Goal: Check status: Check status

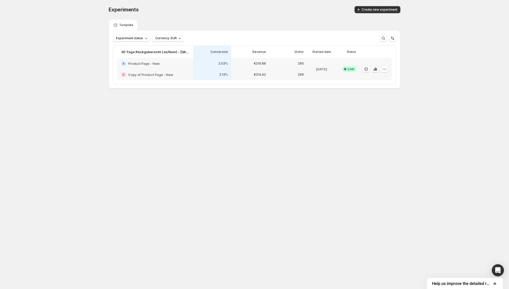
click at [377, 68] on icon "button" at bounding box center [376, 69] width 1 height 3
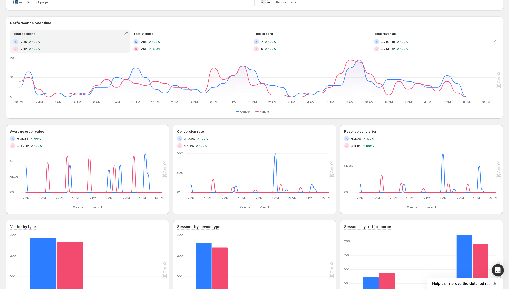
scroll to position [109, 0]
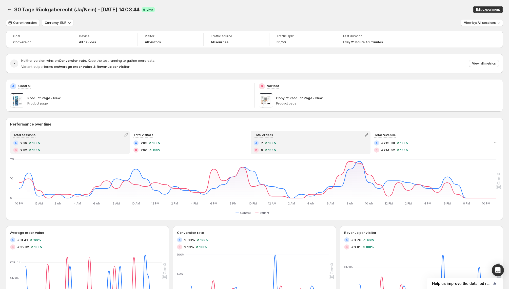
click at [263, 149] on div "B 6 100%" at bounding box center [311, 150] width 114 height 5
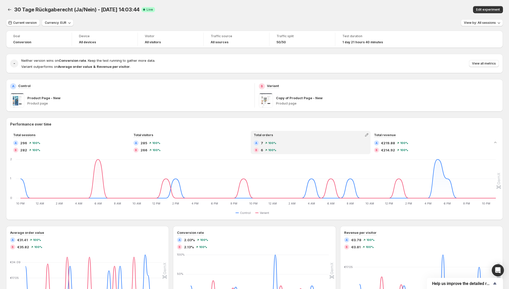
click at [263, 149] on div "B 6 100%" at bounding box center [311, 150] width 114 height 5
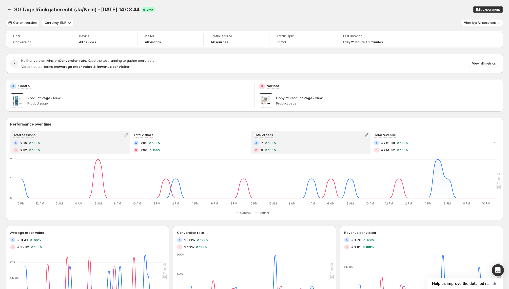
click at [101, 142] on div "A 296 100%" at bounding box center [70, 143] width 114 height 5
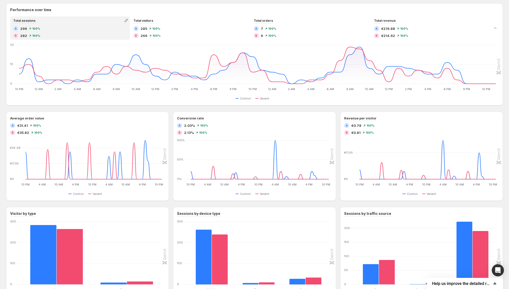
scroll to position [80, 0]
